Goal: Transaction & Acquisition: Obtain resource

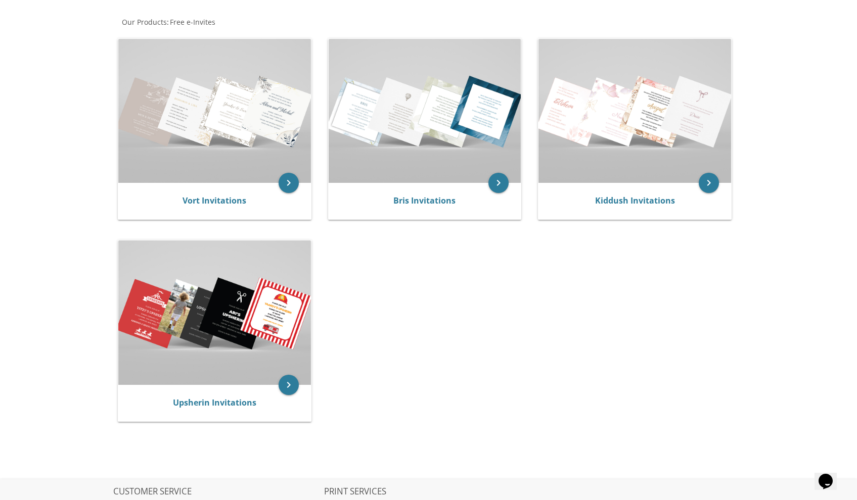
scroll to position [140, 0]
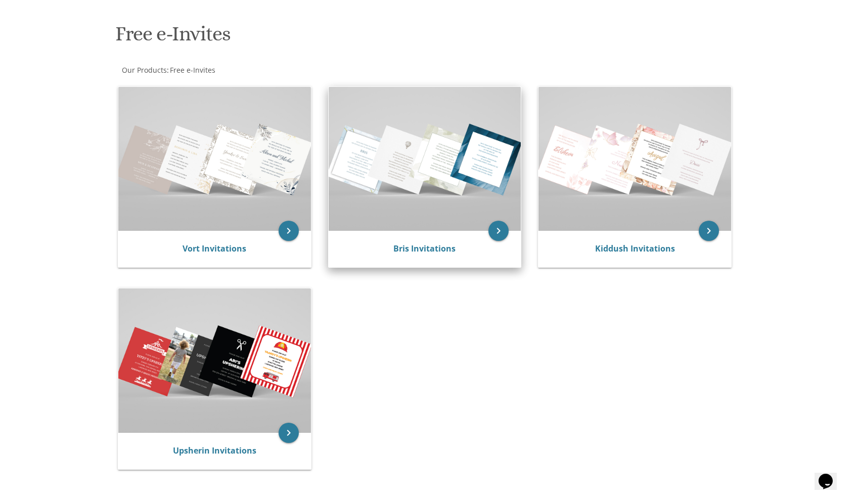
click at [445, 240] on div "Bris Invitations" at bounding box center [425, 249] width 193 height 36
click at [499, 229] on icon "keyboard_arrow_right" at bounding box center [498, 231] width 20 height 20
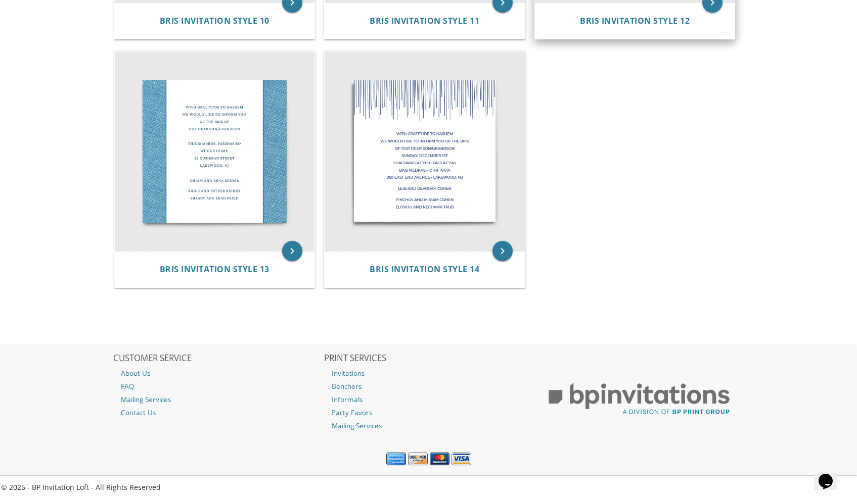
scroll to position [1165, 0]
click at [699, 7] on div "Bris Invitation Style 12" at bounding box center [635, 21] width 200 height 36
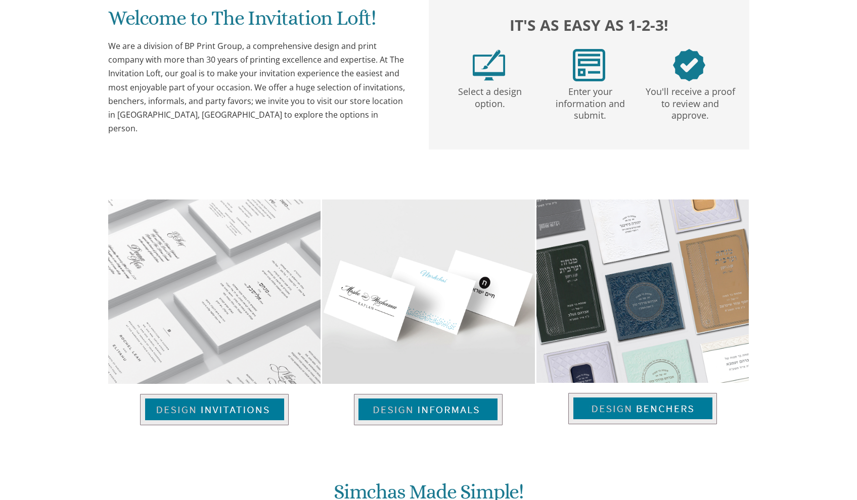
scroll to position [369, 0]
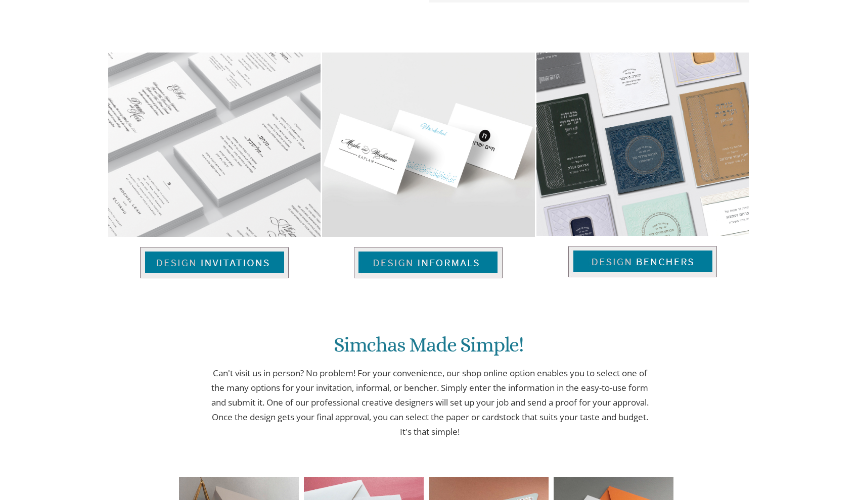
click at [222, 76] on img at bounding box center [214, 145] width 212 height 185
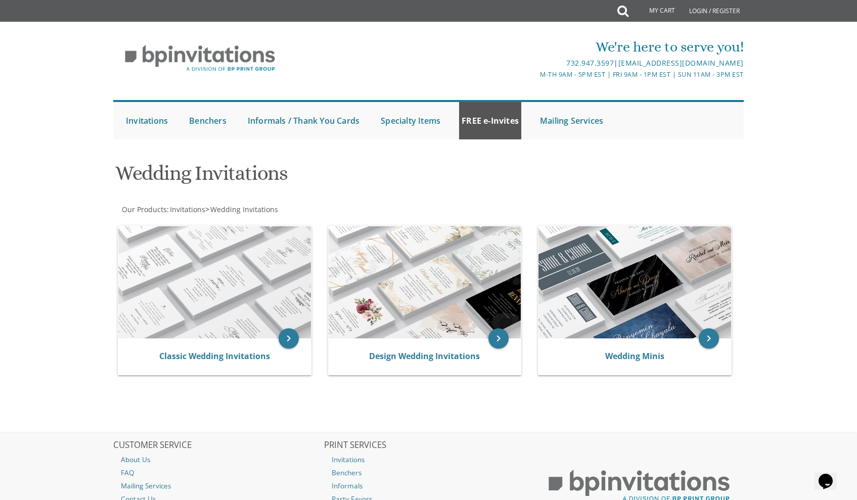
click at [487, 123] on link "FREE e-Invites" at bounding box center [490, 120] width 62 height 37
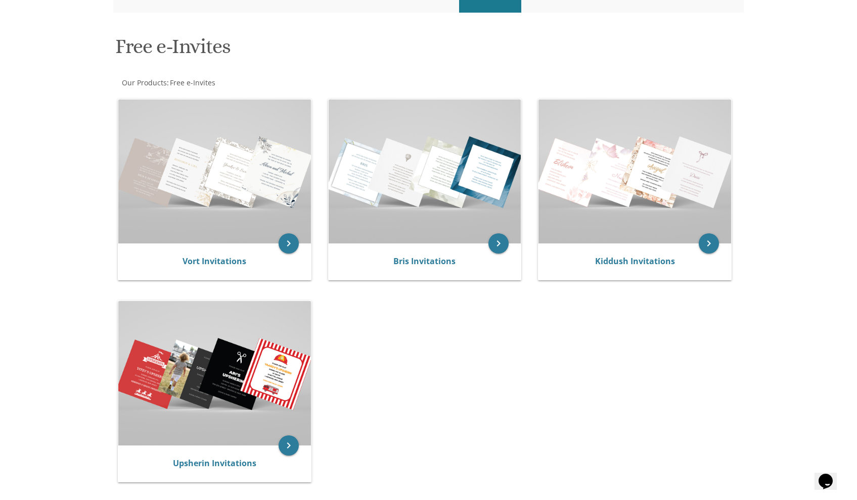
scroll to position [127, 0]
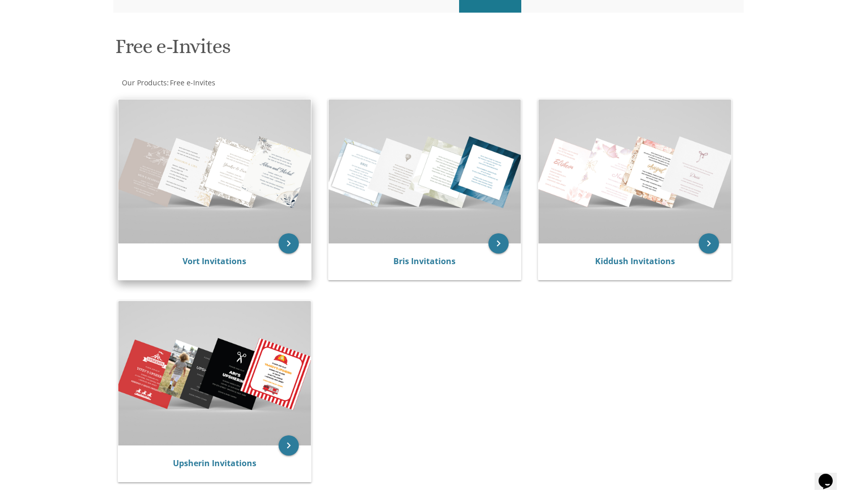
click at [207, 249] on div "Vort Invitations" at bounding box center [214, 262] width 193 height 36
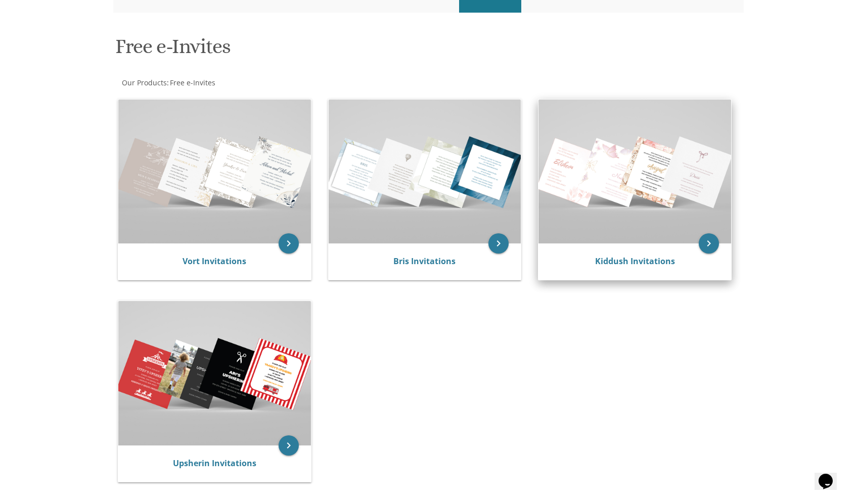
click at [662, 239] on img at bounding box center [634, 172] width 193 height 144
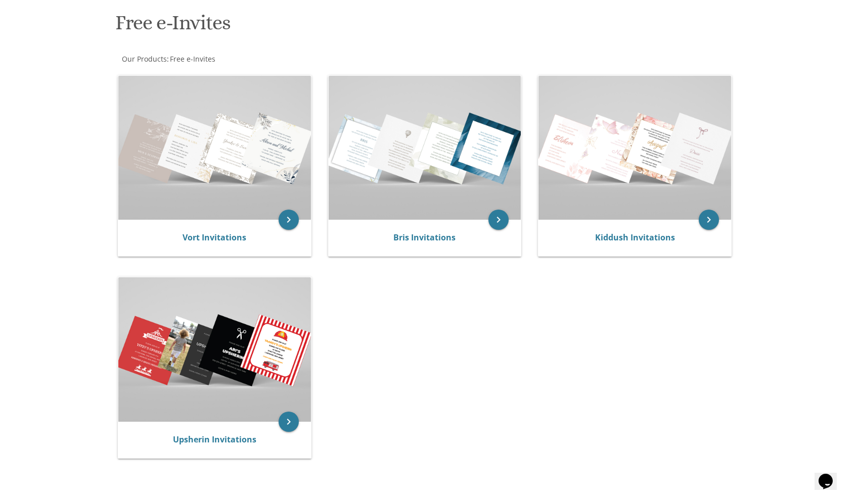
scroll to position [152, 0]
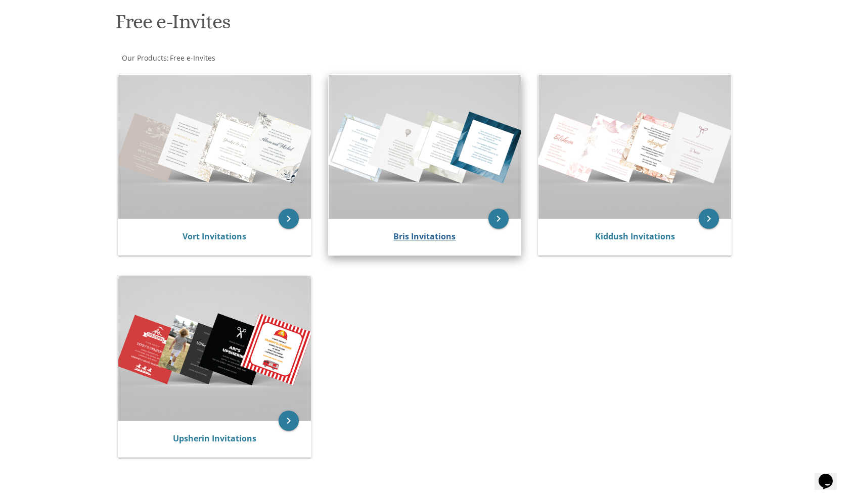
click at [441, 232] on link "Bris Invitations" at bounding box center [424, 236] width 62 height 11
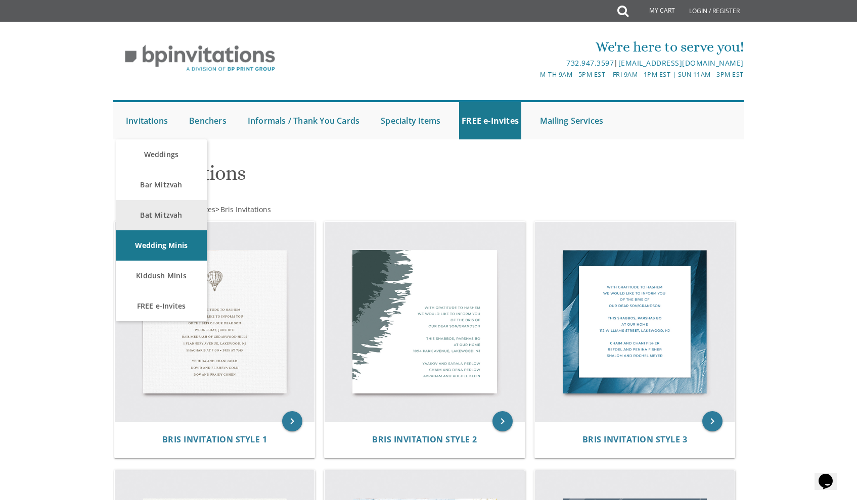
click at [166, 212] on link "Bat Mitzvah" at bounding box center [161, 215] width 91 height 30
click at [149, 186] on link "Bar Mitzvah" at bounding box center [161, 185] width 91 height 30
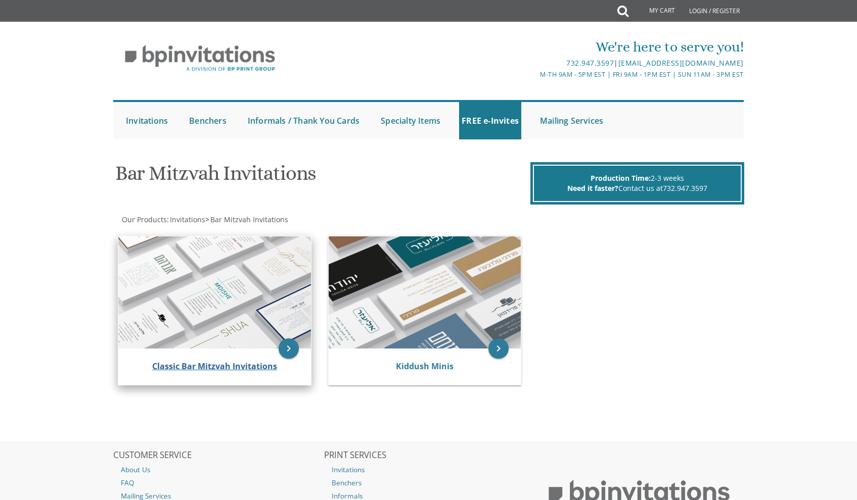
click at [229, 368] on link "Classic Bar Mitzvah Invitations" at bounding box center [214, 366] width 125 height 11
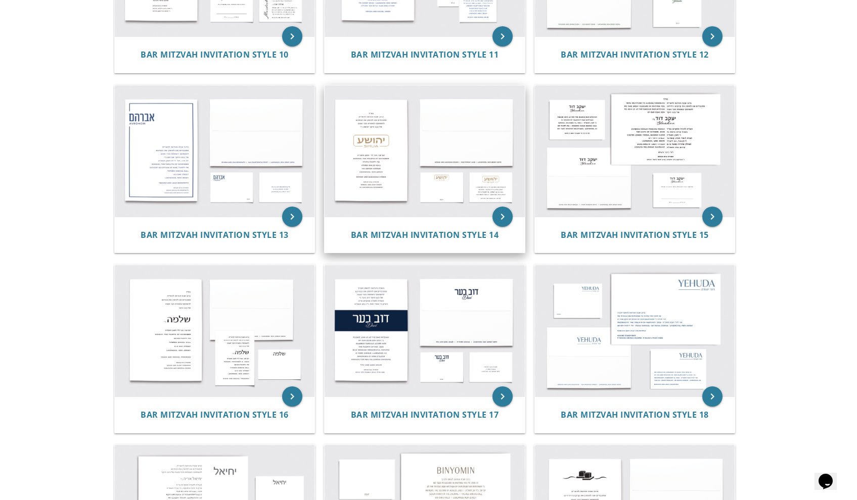
scroll to position [873, 0]
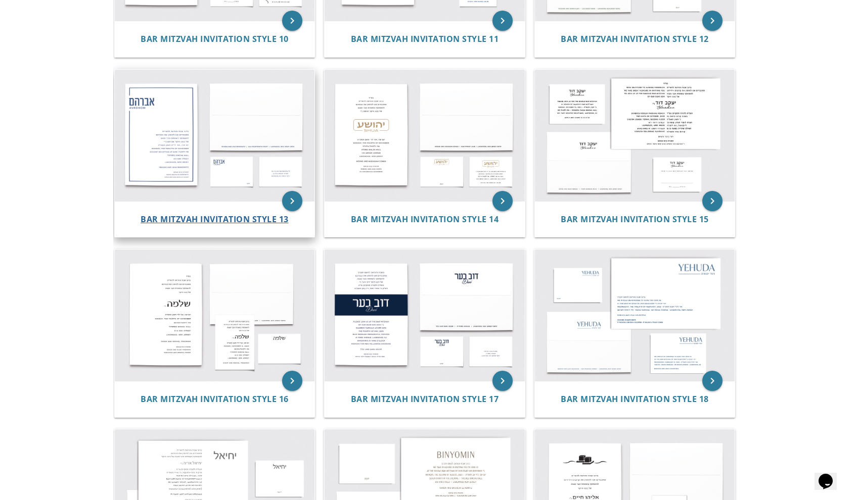
click at [259, 216] on span "Bar Mitzvah Invitation Style 13" at bounding box center [215, 219] width 148 height 11
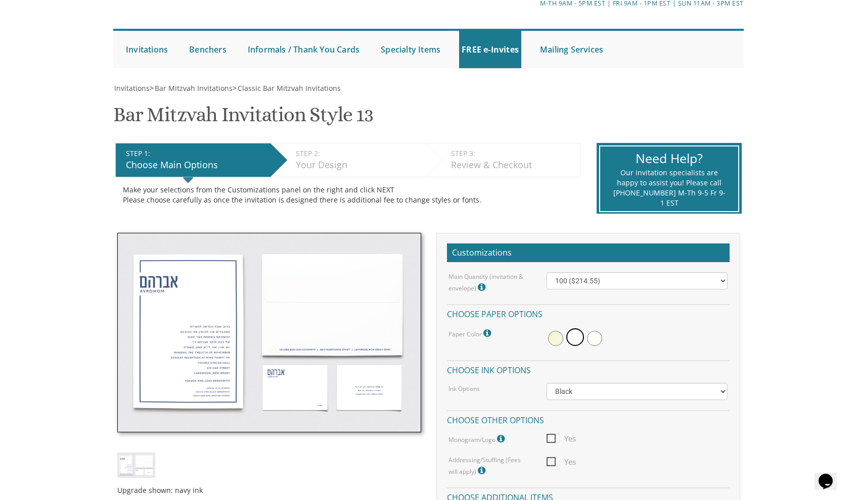
scroll to position [74, 0]
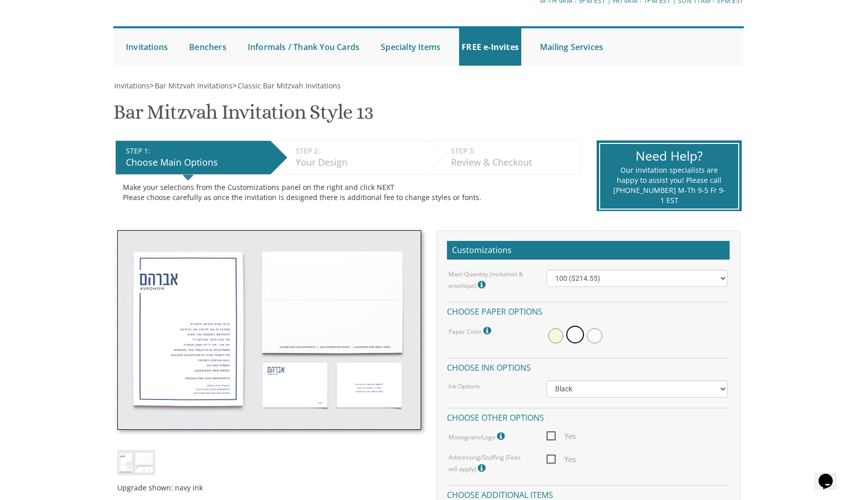
click at [307, 150] on div "STEP 2: EDIT" at bounding box center [358, 151] width 125 height 10
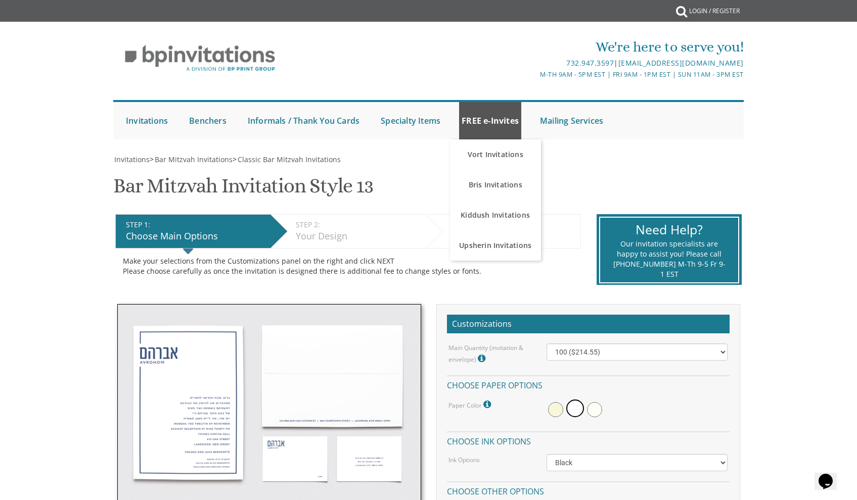
scroll to position [0, 0]
click at [485, 132] on link "FREE e-Invites" at bounding box center [490, 120] width 62 height 37
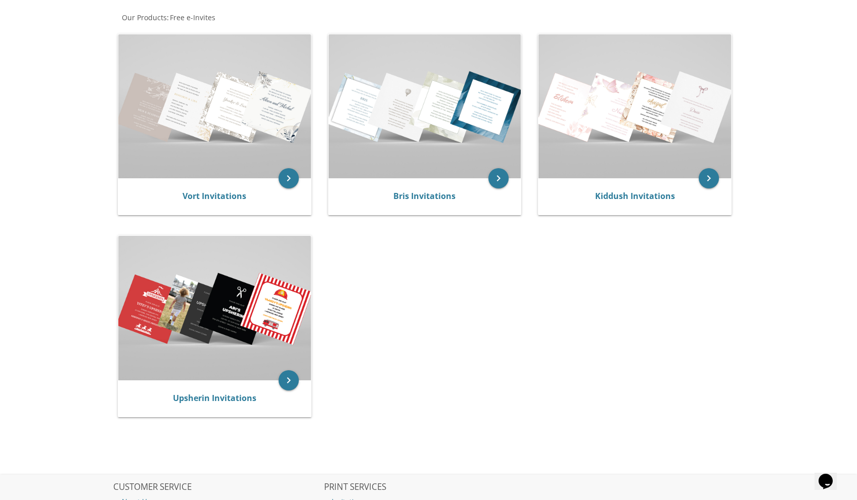
scroll to position [192, 0]
click at [198, 196] on link "Vort Invitations" at bounding box center [214, 196] width 64 height 11
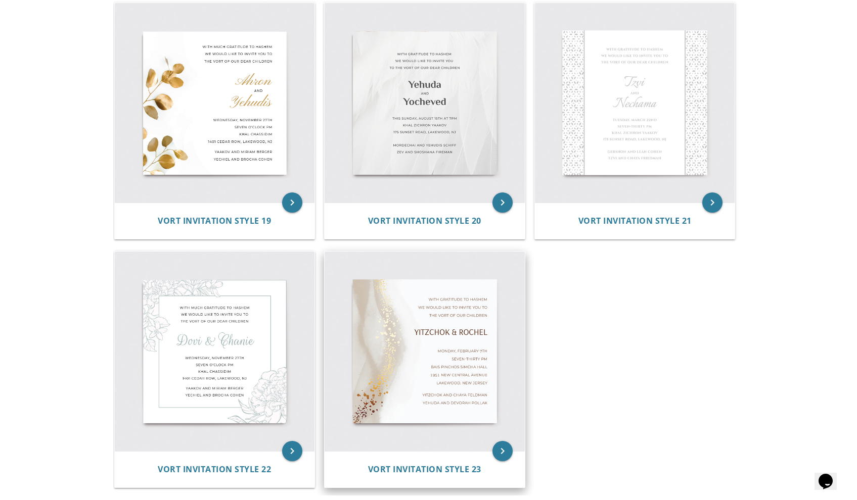
scroll to position [1722, 0]
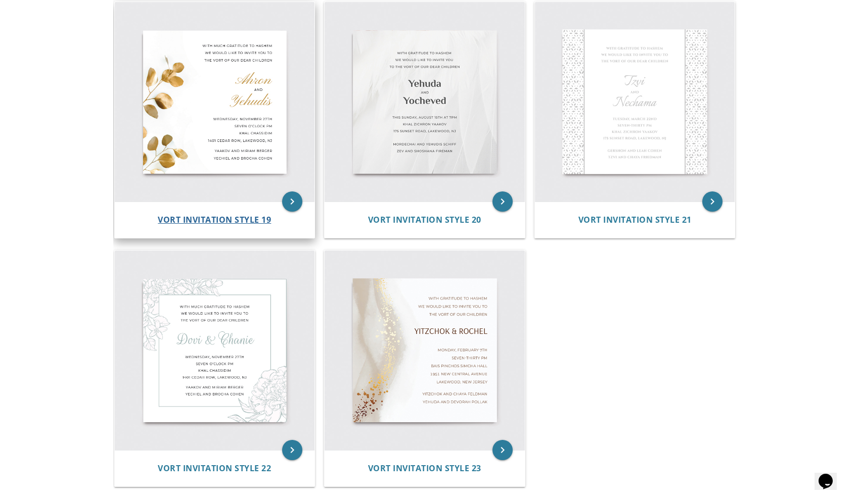
click at [229, 215] on span "Vort Invitation Style 19" at bounding box center [214, 219] width 113 height 11
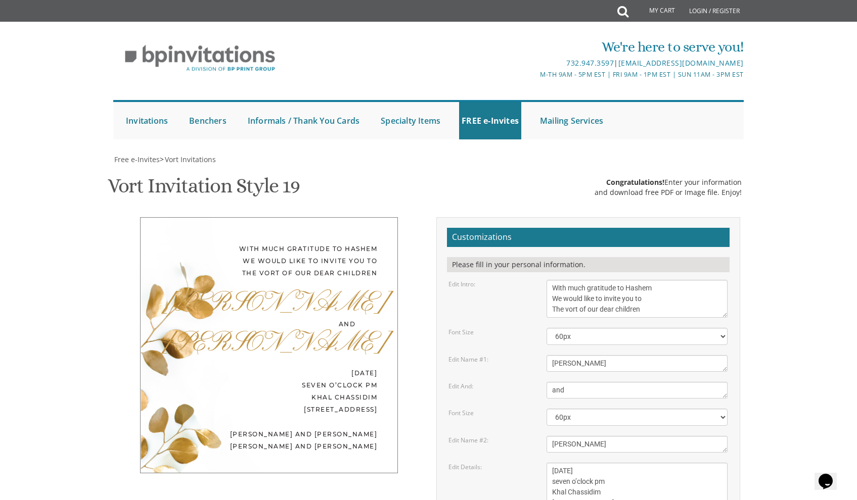
click at [299, 221] on div "With much gratitude to Hashem We would like to invite you to The vort of our de…" at bounding box center [269, 345] width 258 height 256
click at [604, 280] on textarea "With much gratitude to Hashem We would like to invite you to The vort of our de…" at bounding box center [636, 299] width 181 height 38
click at [652, 280] on textarea "With much gratitude to Hashem We would like to invite you to The vort of our de…" at bounding box center [636, 299] width 181 height 38
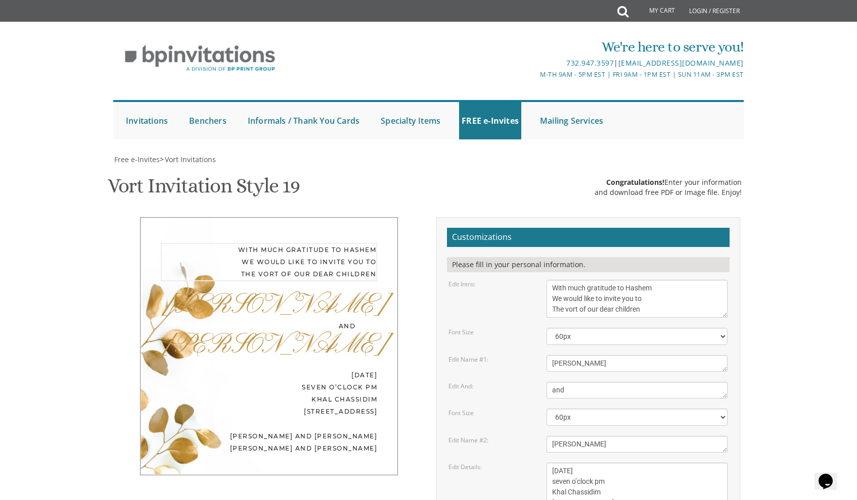
drag, startPoint x: 648, startPoint y: 189, endPoint x: 547, endPoint y: 159, distance: 104.8
click at [547, 228] on form "Customizations Please fill in your personal information. Edit Intro: With much …" at bounding box center [588, 433] width 283 height 410
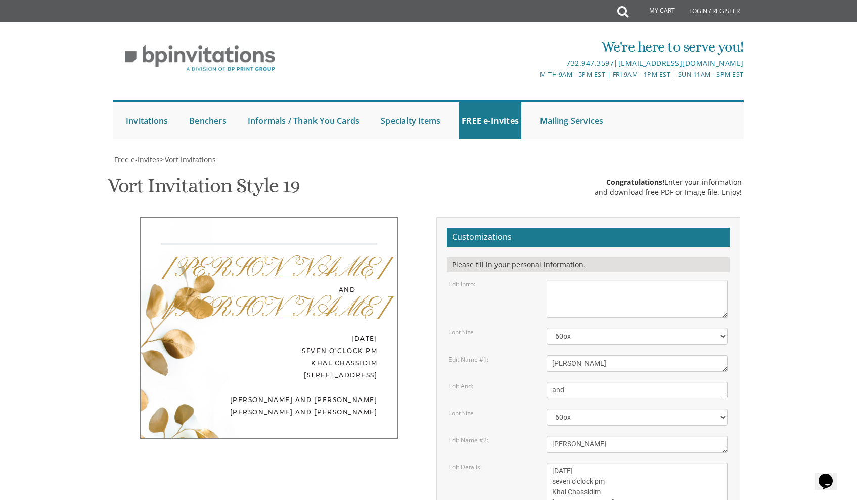
click at [578, 280] on textarea "With much gratitude to Hashem We would like to invite you to The vort of our de…" at bounding box center [636, 299] width 181 height 38
click at [570, 355] on textarea "Ahron" at bounding box center [636, 363] width 181 height 17
drag, startPoint x: 577, startPoint y: 299, endPoint x: 544, endPoint y: 300, distance: 33.4
click at [544, 355] on div "Ahron" at bounding box center [637, 363] width 196 height 17
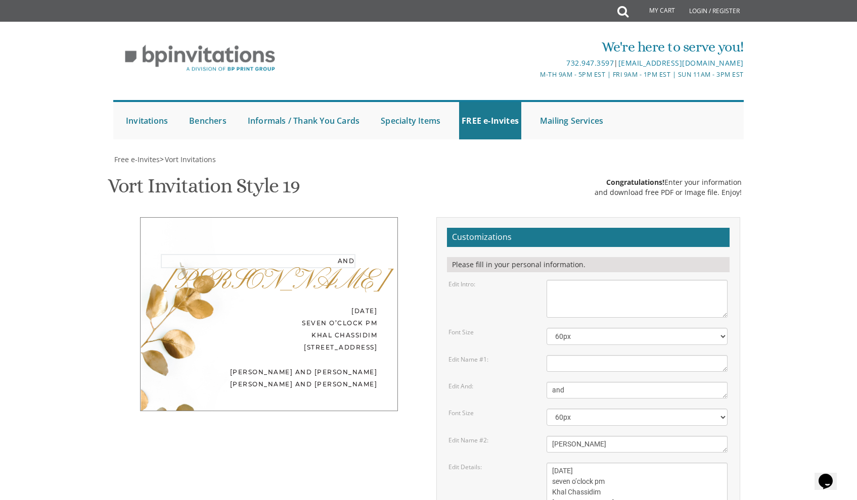
click at [572, 382] on textarea "and" at bounding box center [636, 390] width 181 height 17
type textarea "a"
click at [573, 436] on textarea "Yehudis" at bounding box center [636, 444] width 181 height 17
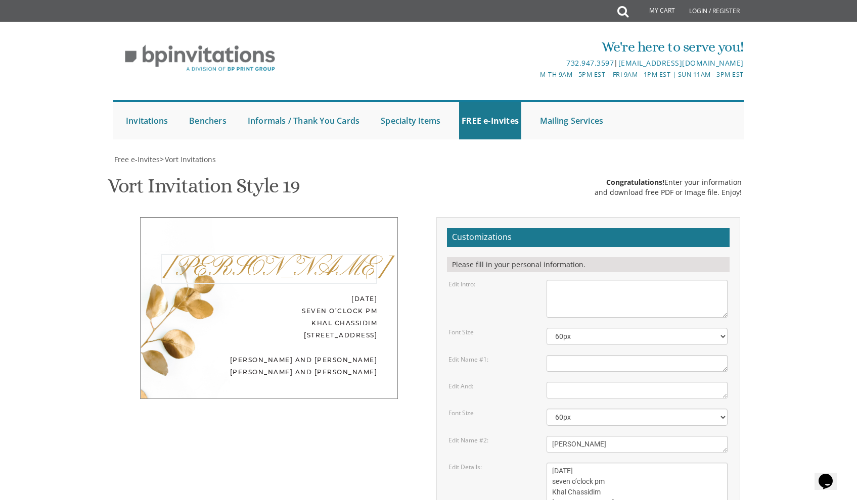
click at [580, 436] on textarea "Yehudis" at bounding box center [636, 444] width 181 height 17
type textarea "Y"
click at [611, 463] on textarea "Wednesday, November 27th seven o’clock pm Khal Chassidim 1401 Cedar Row, Lakewo…" at bounding box center [636, 487] width 181 height 49
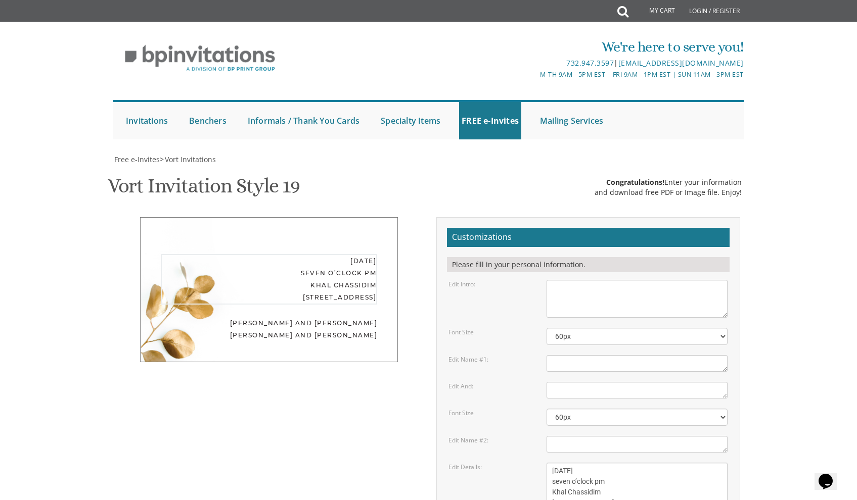
click at [658, 463] on textarea "Wednesday, November 27th seven o’clock pm Khal Chassidim 1401 Cedar Row, Lakewo…" at bounding box center [636, 487] width 181 height 49
drag, startPoint x: 658, startPoint y: 436, endPoint x: 549, endPoint y: 403, distance: 114.0
click at [549, 463] on textarea "Wednesday, November 27th seven o’clock pm Khal Chassidim 1401 Cedar Row, Lakewo…" at bounding box center [636, 487] width 181 height 49
click at [621, 463] on textarea "Wednesday, November 27th seven o’clock pm Khal Chassidim 1401 Cedar Row, Lakewo…" at bounding box center [636, 487] width 181 height 49
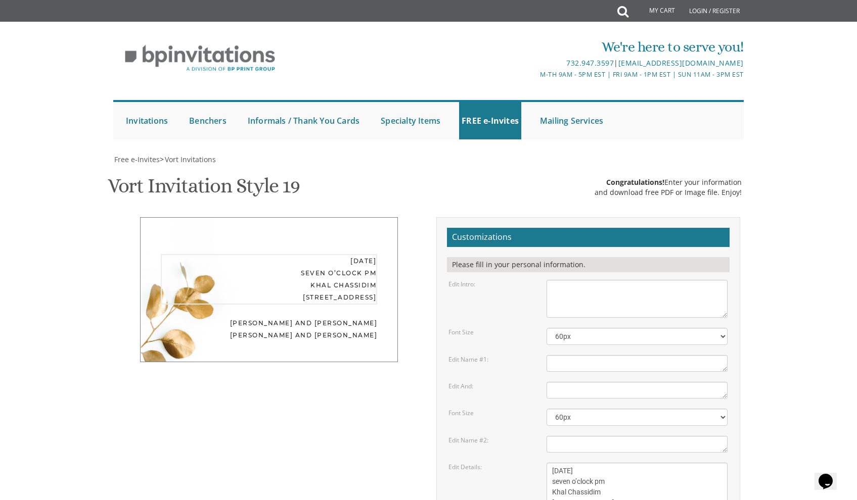
drag, startPoint x: 640, startPoint y: 396, endPoint x: 548, endPoint y: 383, distance: 92.9
click at [657, 463] on textarea "Wednesday, November 27th seven o’clock pm Khal Chassidim 1401 Cedar Row, Lakewo…" at bounding box center [636, 487] width 181 height 49
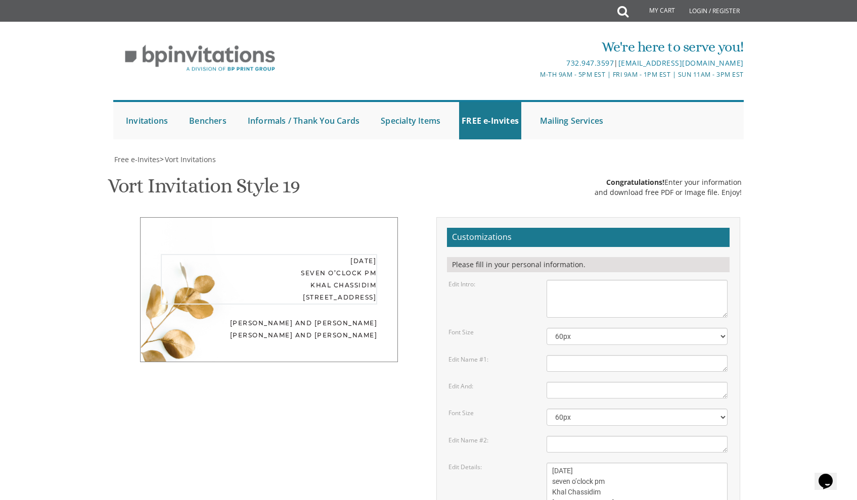
drag, startPoint x: 657, startPoint y: 358, endPoint x: 522, endPoint y: 318, distance: 140.3
click at [522, 463] on div "Edit Details: Wednesday, November 27th seven o’clock pm Khal Chassidim 1401 Ced…" at bounding box center [588, 487] width 294 height 49
click at [671, 463] on textarea "Wednesday, November 27th seven o’clock pm Khal Chassidim 1401 Cedar Row, Lakewo…" at bounding box center [636, 487] width 181 height 49
click at [654, 463] on textarea "Wednesday, November 27th seven o’clock pm Khal Chassidim 1401 Cedar Row, Lakewo…" at bounding box center [636, 487] width 181 height 49
drag, startPoint x: 654, startPoint y: 357, endPoint x: 564, endPoint y: 318, distance: 98.2
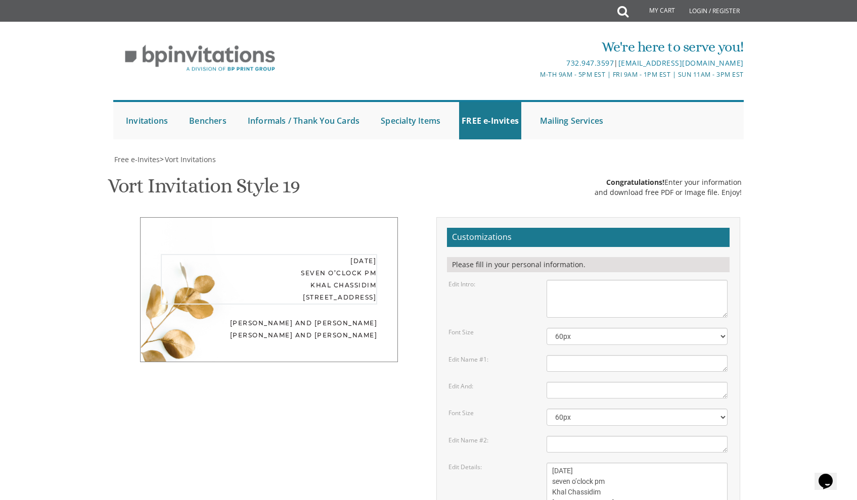
click at [564, 463] on textarea "Wednesday, November 27th seven o’clock pm Khal Chassidim 1401 Cedar Row, Lakewo…" at bounding box center [636, 487] width 181 height 49
click at [642, 402] on form "Customizations Please fill in your personal information. Edit Intro: With much …" at bounding box center [588, 433] width 283 height 410
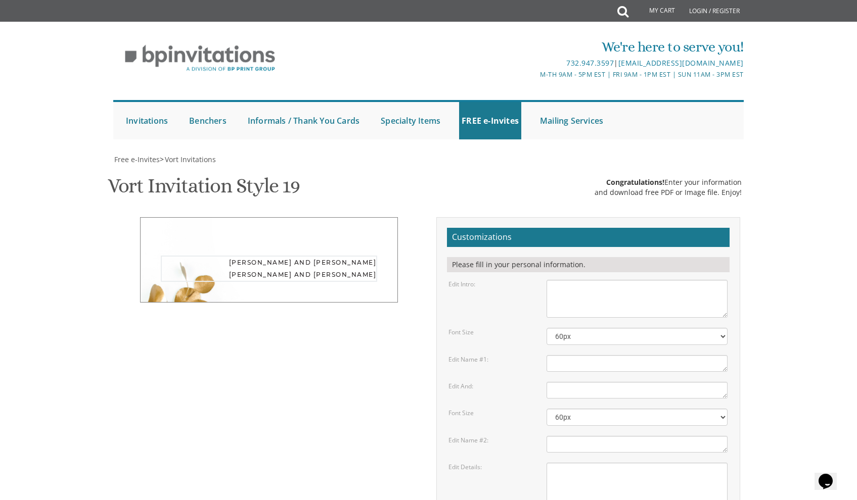
drag, startPoint x: 638, startPoint y: 395, endPoint x: 549, endPoint y: 382, distance: 90.9
click at [172, 217] on div "Yaakov and Miriam Berger Yechiel and Brocha Cohen" at bounding box center [269, 259] width 258 height 85
click at [185, 217] on div at bounding box center [269, 246] width 258 height 59
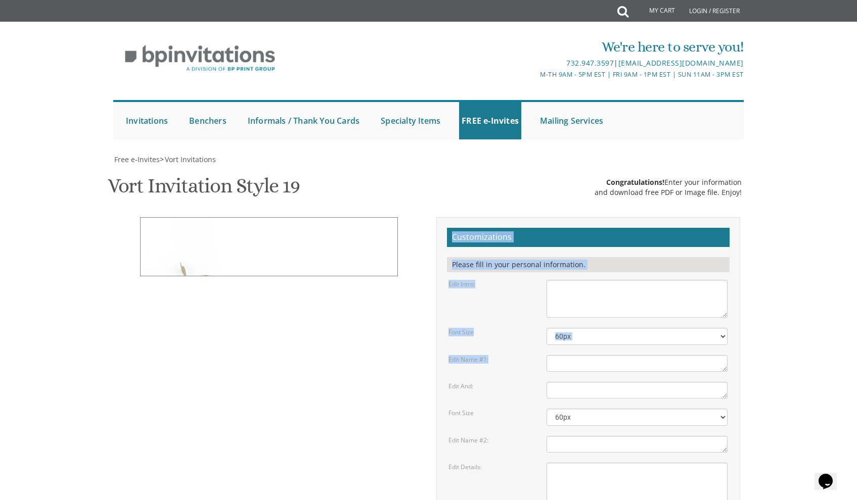
drag, startPoint x: 185, startPoint y: 124, endPoint x: 204, endPoint y: 222, distance: 99.9
click at [205, 222] on div "Customizations Please fill in your personal information. Edit Intro: Font Size …" at bounding box center [429, 436] width 638 height 439
drag, startPoint x: 459, startPoint y: 300, endPoint x: 451, endPoint y: 301, distance: 7.6
click at [460, 436] on div "Edit Name #2: Yehudis" at bounding box center [588, 444] width 294 height 17
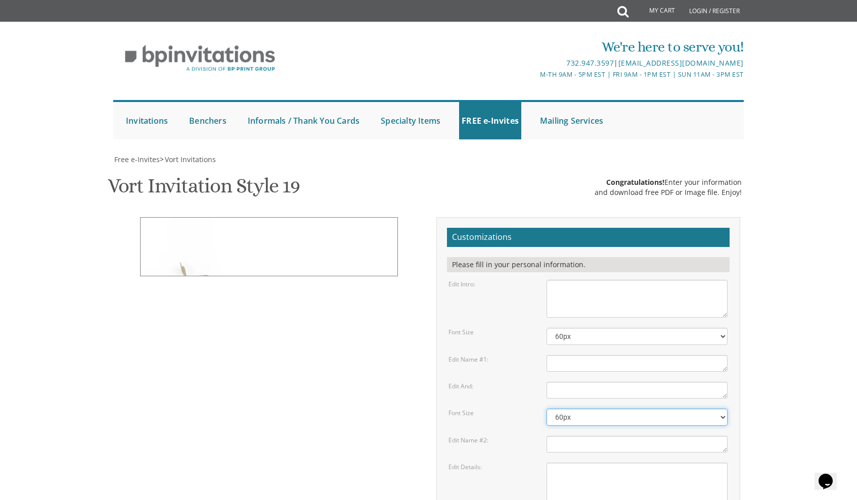
scroll to position [0, 0]
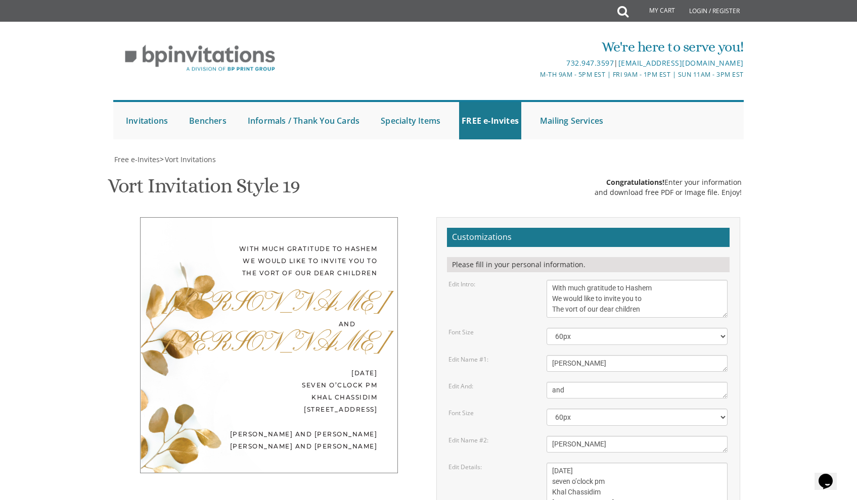
scroll to position [401, 0]
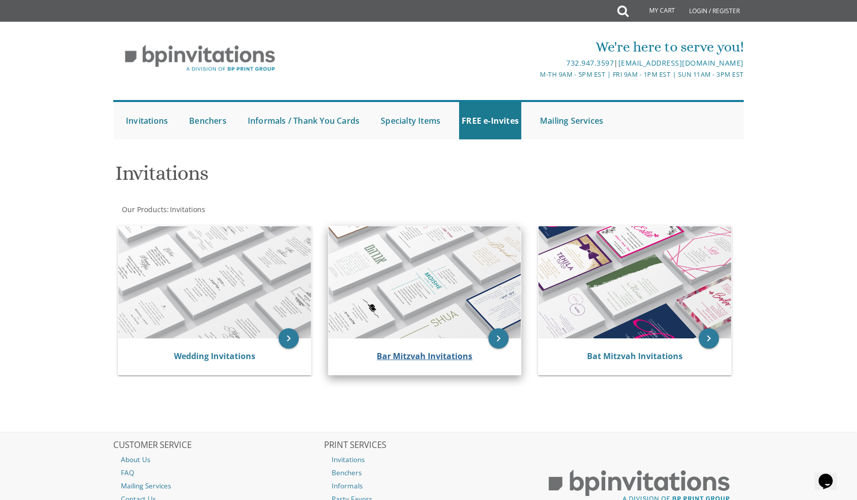
click at [381, 353] on link "Bar Mitzvah Invitations" at bounding box center [425, 356] width 96 height 11
